Goal: Task Accomplishment & Management: Manage account settings

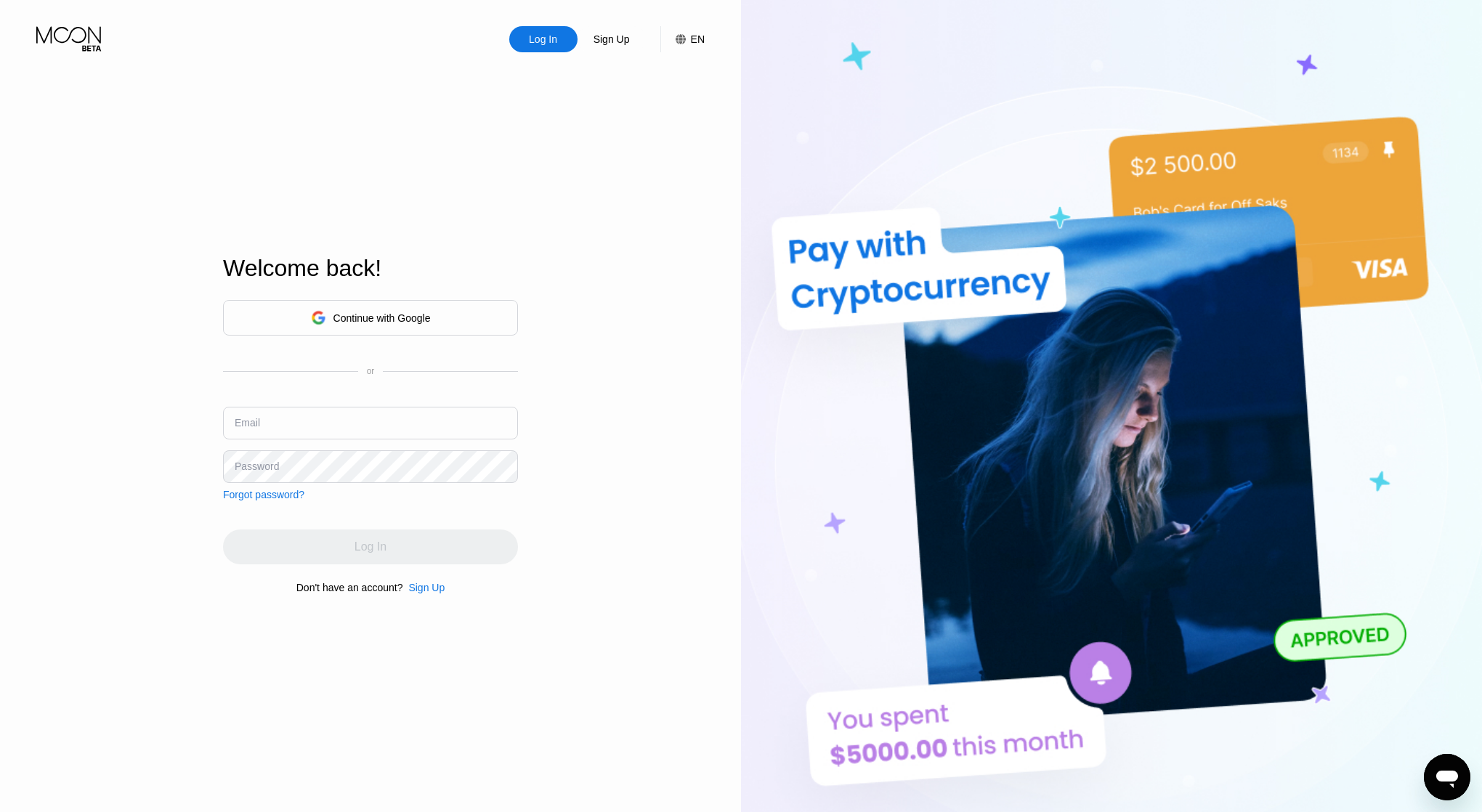
click at [350, 418] on input "text" at bounding box center [370, 423] width 295 height 33
type input "[EMAIL_ADDRESS][DOMAIN_NAME]"
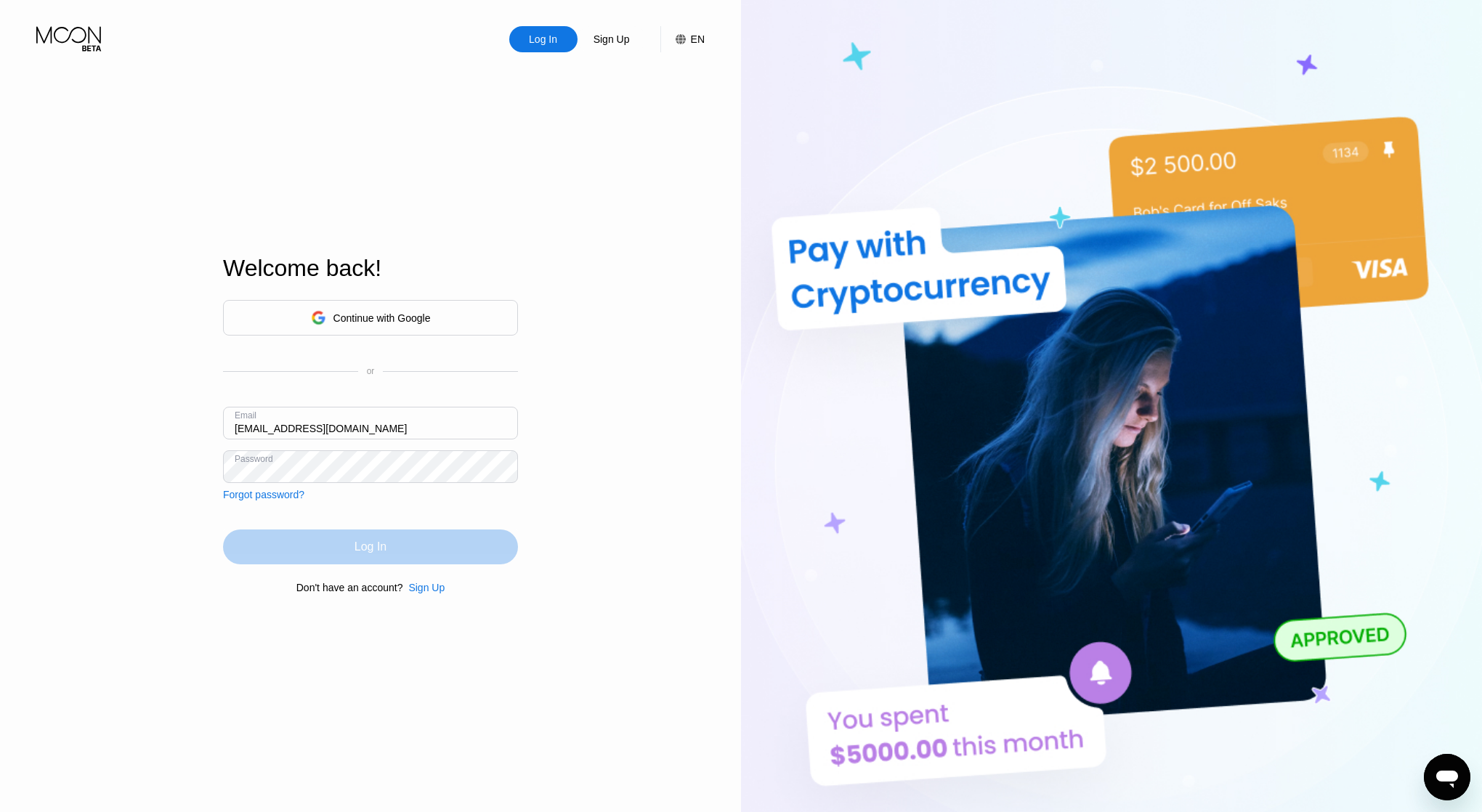
click at [401, 538] on div "Log In" at bounding box center [370, 546] width 295 height 35
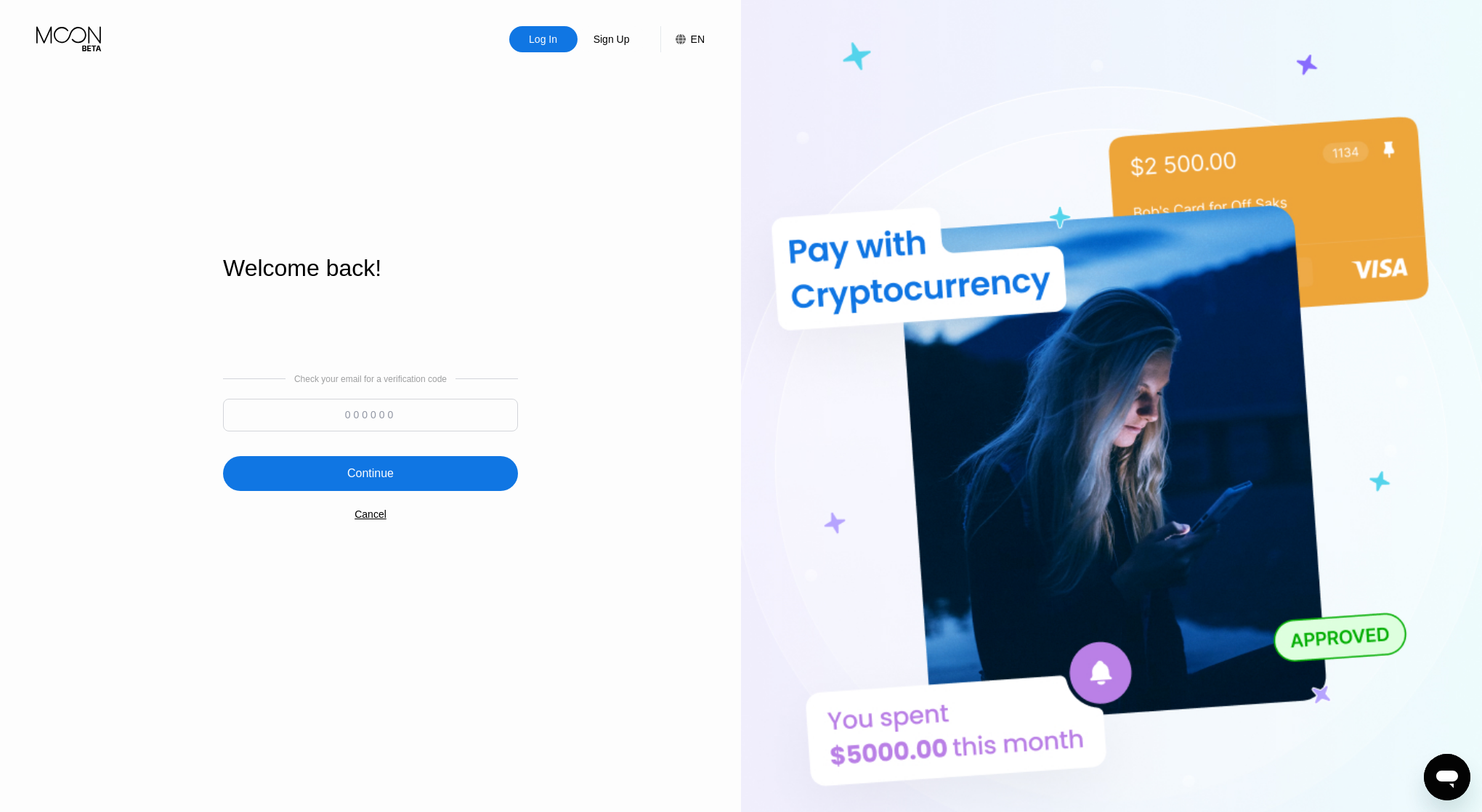
click at [413, 396] on div "Check your email for a verification code" at bounding box center [370, 406] width 295 height 64
click at [404, 414] on input at bounding box center [370, 415] width 295 height 33
paste input "298627"
type input "298627"
click at [385, 485] on div "Continue" at bounding box center [370, 473] width 295 height 35
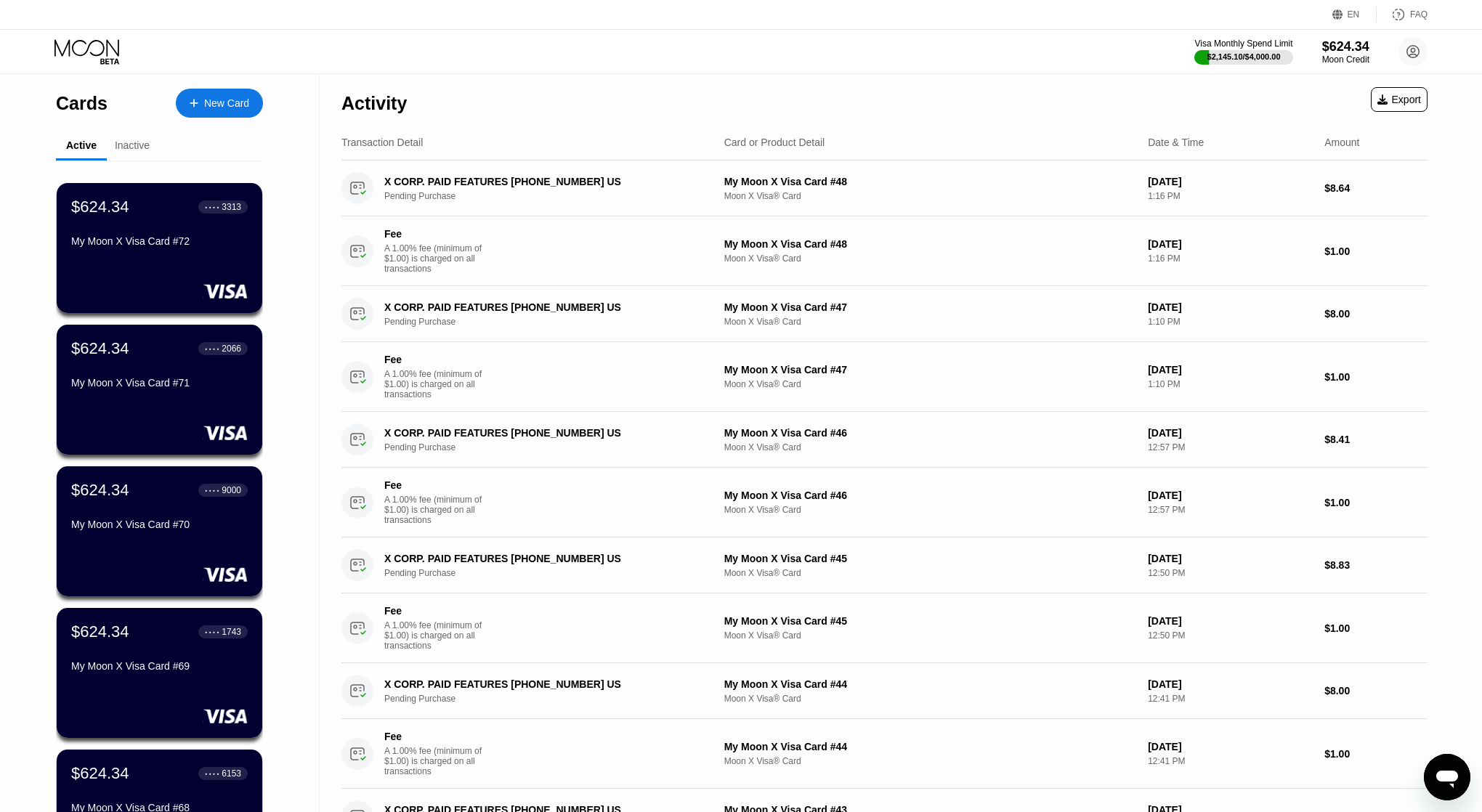
click at [712, 87] on div "Activity Export" at bounding box center [885, 99] width 1087 height 51
